Goal: Information Seeking & Learning: Learn about a topic

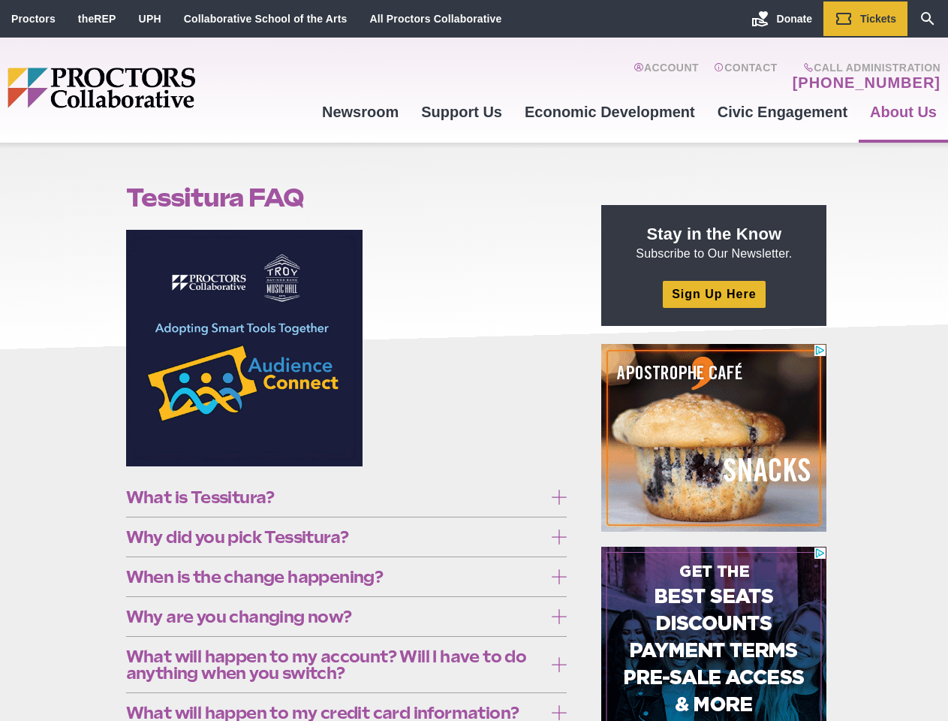
click at [474, 360] on figure at bounding box center [346, 354] width 441 height 248
